Goal: Task Accomplishment & Management: Complete application form

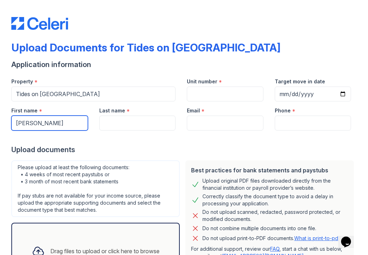
type input "[PERSON_NAME]"
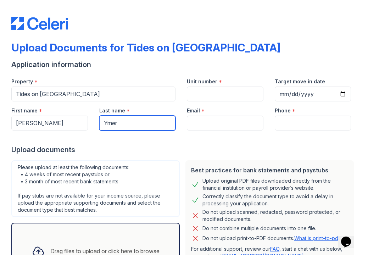
type input "Ymer"
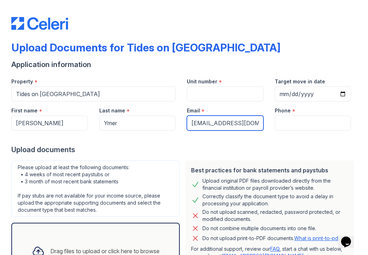
type input "[EMAIL_ADDRESS][DOMAIN_NAME]"
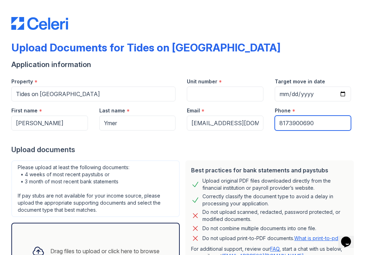
type input "8173900690"
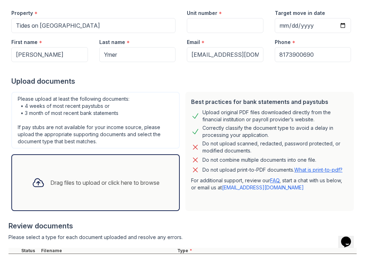
scroll to position [155, 0]
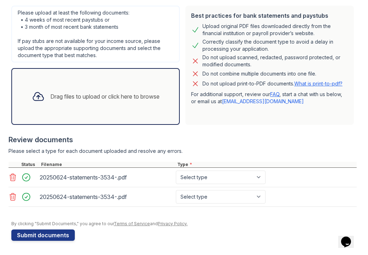
click at [71, 103] on div "Drag files to upload or click here to browse" at bounding box center [95, 96] width 139 height 24
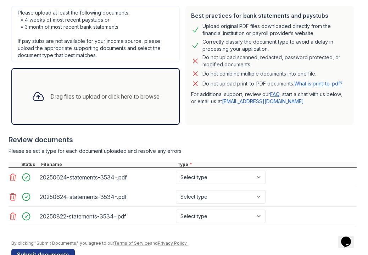
click at [67, 93] on div "Drag files to upload or click here to browse" at bounding box center [104, 96] width 109 height 9
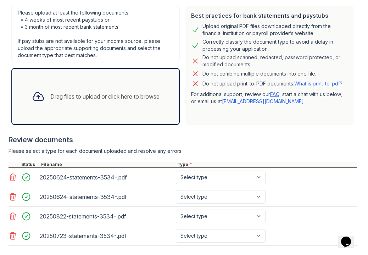
click at [73, 104] on div "Drag files to upload or click here to browse" at bounding box center [95, 96] width 139 height 24
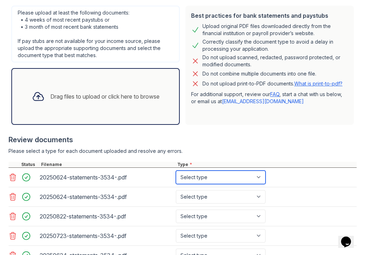
select select "bank_statement"
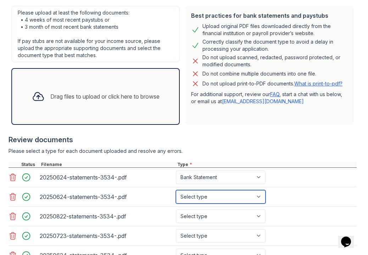
select select "bank_statement"
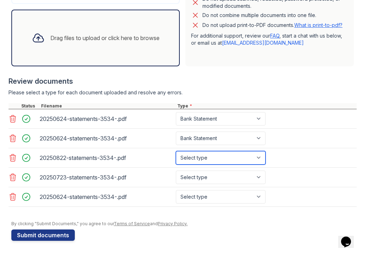
select select "bank_statement"
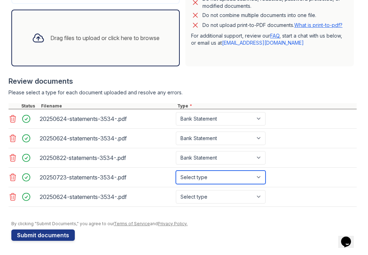
select select "bank_statement"
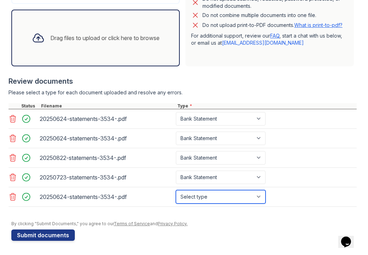
select select "bank_statement"
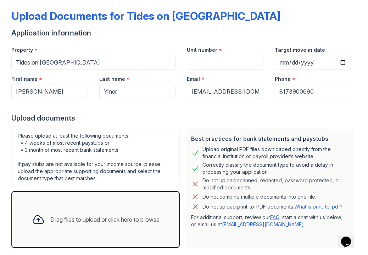
scroll to position [0, 0]
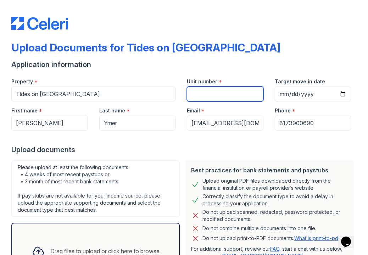
click at [223, 94] on input "Unit number" at bounding box center [225, 93] width 77 height 15
type input "00"
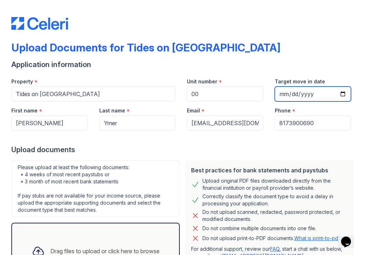
click at [285, 94] on input "Target move in date" at bounding box center [313, 93] width 77 height 15
click at [291, 95] on input "Target move in date" at bounding box center [313, 93] width 77 height 15
click at [281, 95] on input "Target move in date" at bounding box center [313, 93] width 77 height 15
type input "[DATE]"
click at [348, 121] on div "Phone * [PHONE_NUMBER]" at bounding box center [313, 115] width 88 height 29
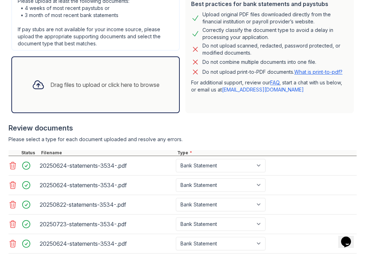
scroll to position [213, 0]
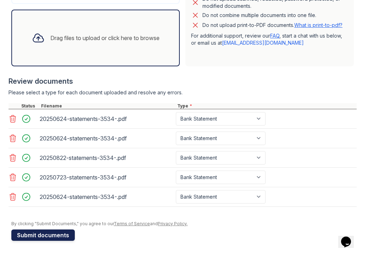
click at [68, 236] on button "Submit documents" at bounding box center [42, 234] width 63 height 11
